Goal: Information Seeking & Learning: Learn about a topic

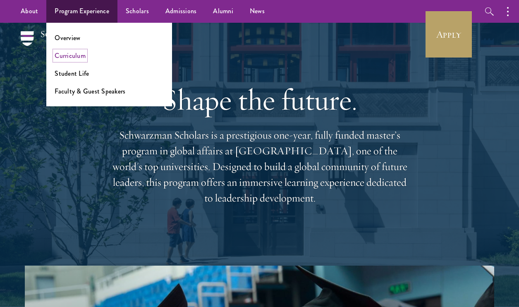
click at [78, 55] on link "Curriculum" at bounding box center [70, 56] width 31 height 10
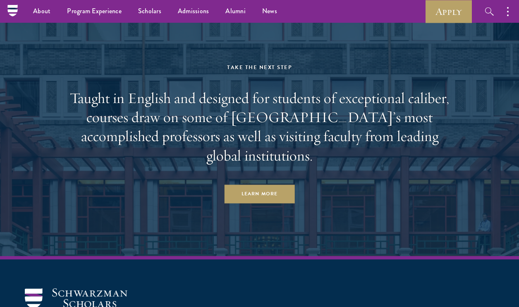
scroll to position [4720, 0]
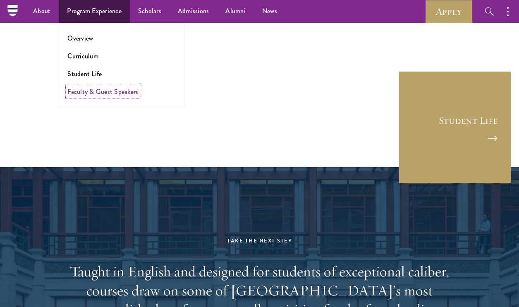
click at [90, 90] on link "Faculty & Guest Speakers" at bounding box center [102, 92] width 71 height 10
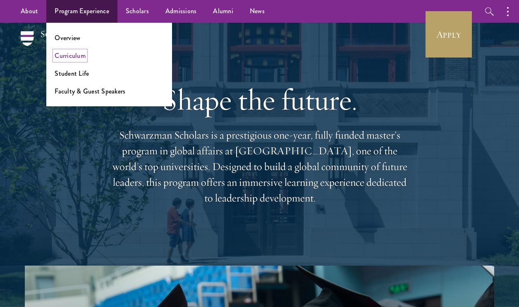
click at [79, 54] on link "Curriculum" at bounding box center [70, 56] width 31 height 10
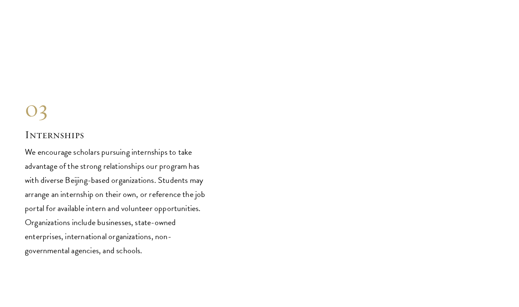
scroll to position [3973, 0]
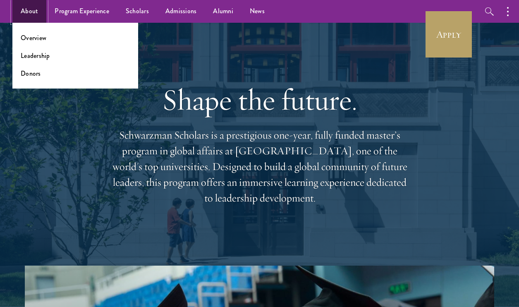
click at [32, 12] on link "About" at bounding box center [29, 11] width 34 height 23
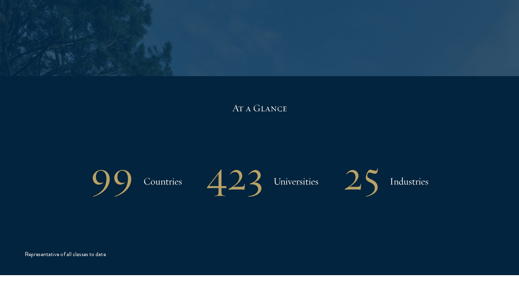
scroll to position [1586, 0]
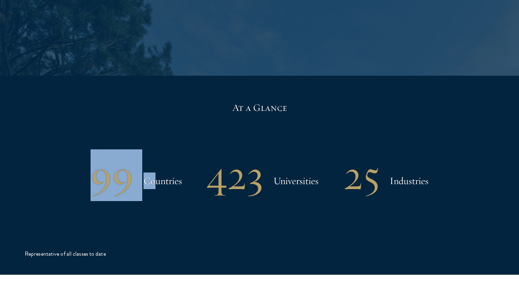
drag, startPoint x: 98, startPoint y: 132, endPoint x: 156, endPoint y: 133, distance: 58.3
click at [156, 154] on div "99 Countries" at bounding box center [135, 175] width 91 height 43
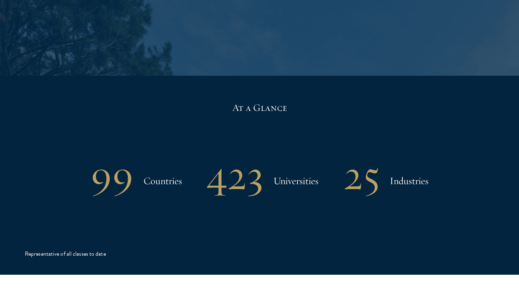
click at [178, 172] on h3 "Countries" at bounding box center [162, 180] width 38 height 17
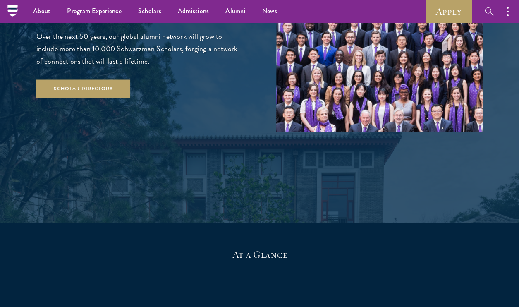
scroll to position [1436, 0]
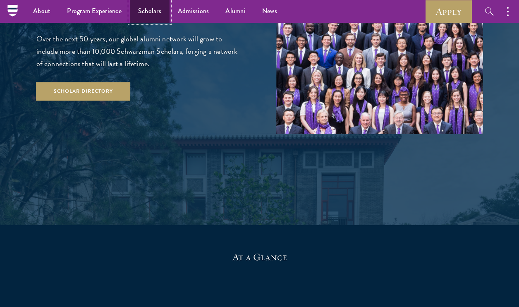
click at [150, 7] on link "Scholars" at bounding box center [150, 11] width 40 height 23
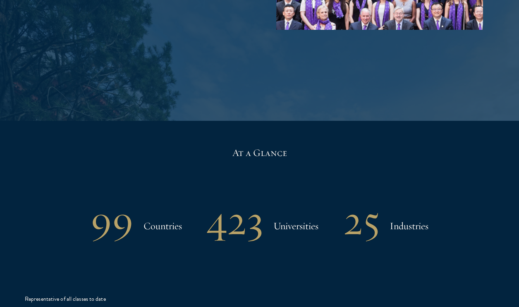
scroll to position [1541, 0]
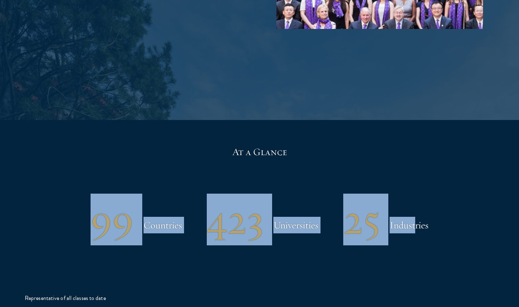
drag, startPoint x: 93, startPoint y: 178, endPoint x: 414, endPoint y: 188, distance: 320.8
click at [414, 198] on div "99 Countries 423 Universities 25 Industries" at bounding box center [259, 219] width 469 height 43
click at [423, 217] on h3 "Industries" at bounding box center [408, 225] width 39 height 17
drag, startPoint x: 91, startPoint y: 182, endPoint x: 451, endPoint y: 182, distance: 359.9
click at [451, 198] on div "99 Countries 423 Universities 25 Industries" at bounding box center [259, 219] width 469 height 43
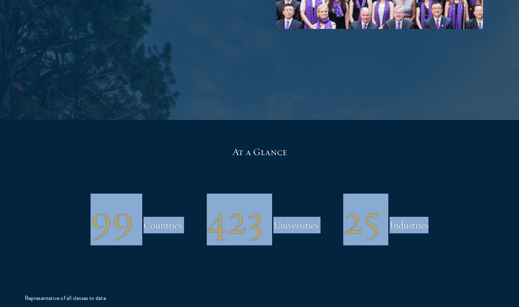
click at [464, 198] on div "99 Countries 423 Universities 25 Industries" at bounding box center [259, 219] width 469 height 43
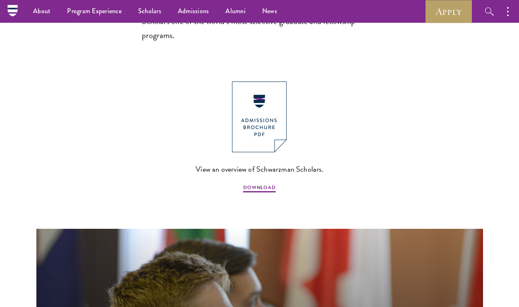
scroll to position [680, 0]
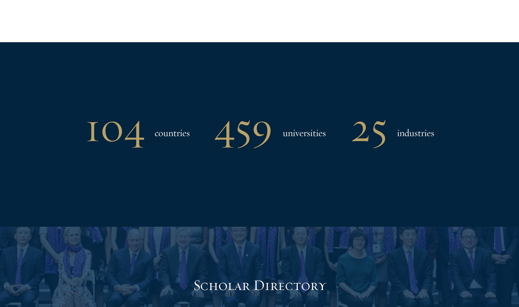
scroll to position [639, 0]
